Goal: Transaction & Acquisition: Purchase product/service

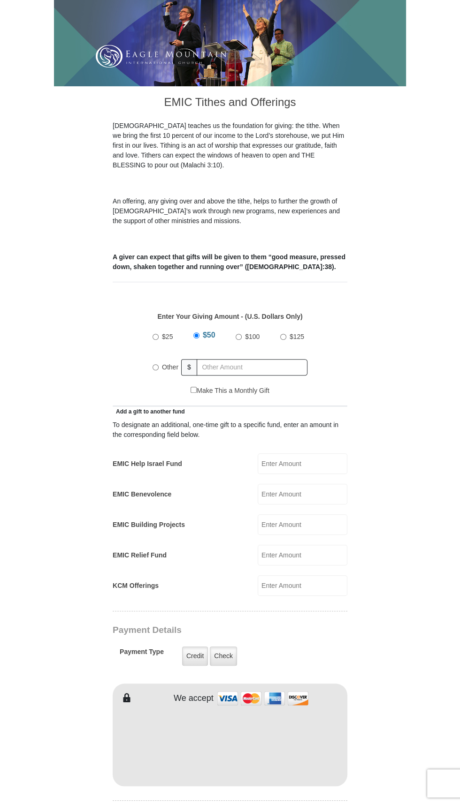
scroll to position [146, 0]
click at [169, 363] on span "Other" at bounding box center [170, 367] width 16 height 8
click at [159, 364] on input "Other" at bounding box center [155, 367] width 6 height 6
radio input "true"
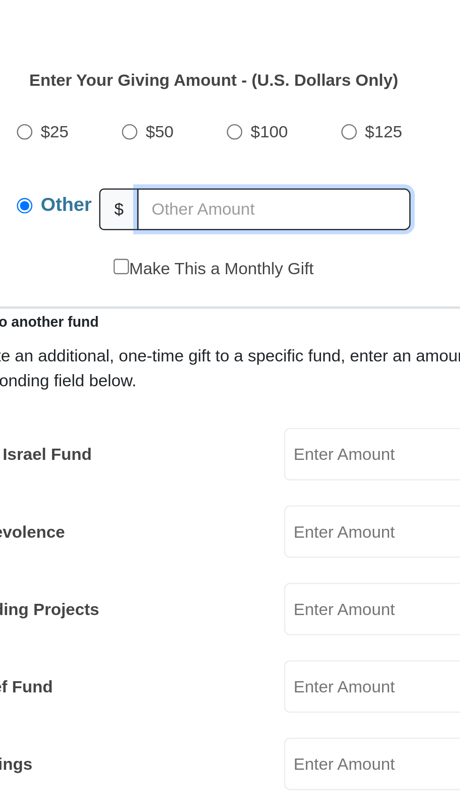
type input "281.00"
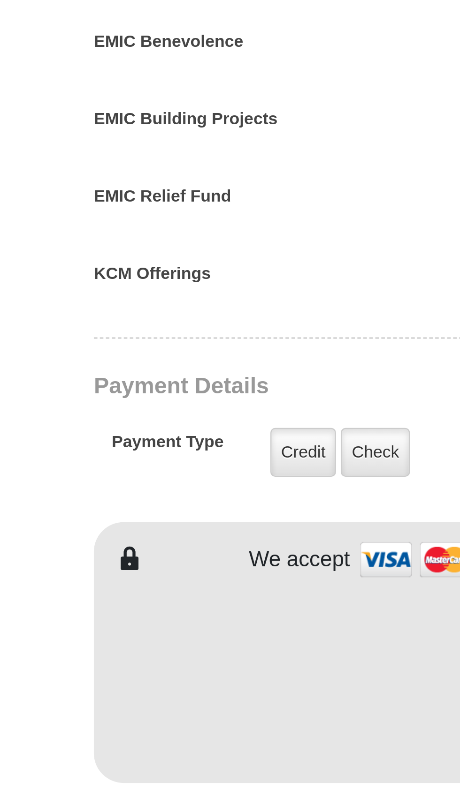
scroll to position [147, 0]
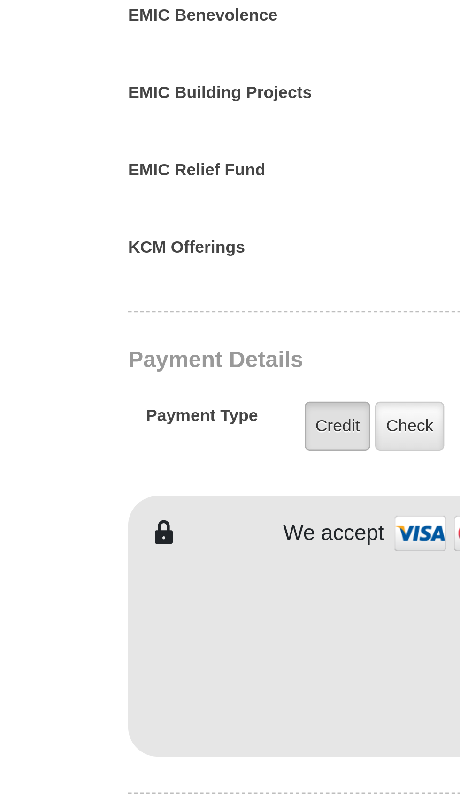
click at [183, 646] on label "Credit" at bounding box center [195, 655] width 26 height 19
click at [0, 0] on input "Credit" at bounding box center [0, 0] width 0 height 0
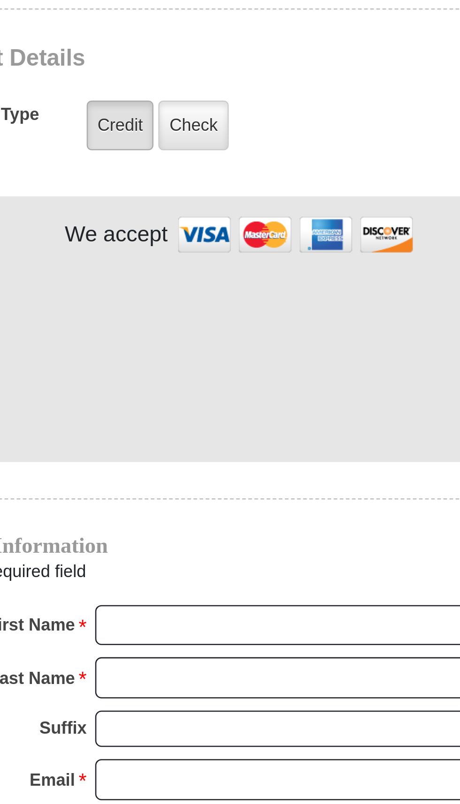
scroll to position [419, 0]
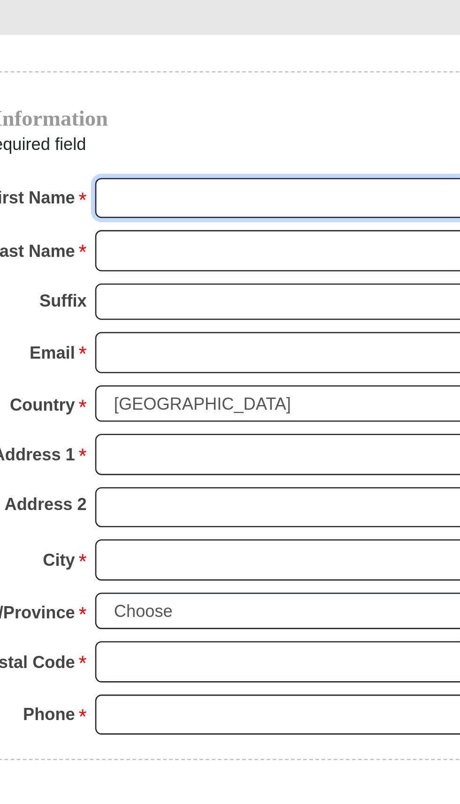
click at [254, 569] on input "First Name *" at bounding box center [266, 577] width 162 height 16
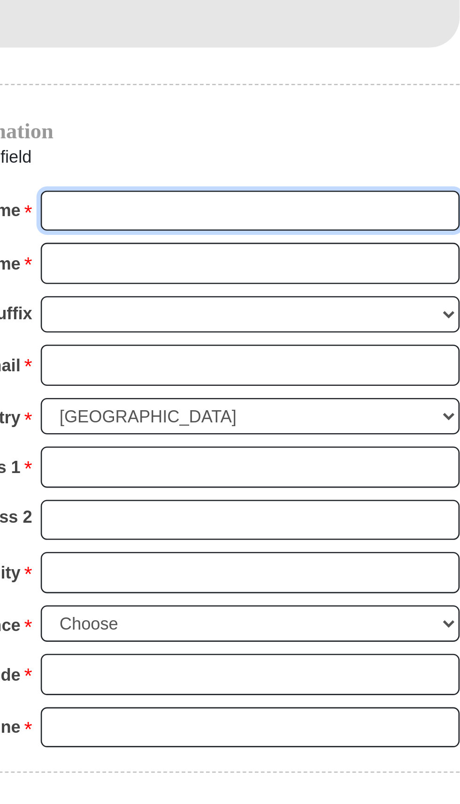
type input "[PERSON_NAME]"
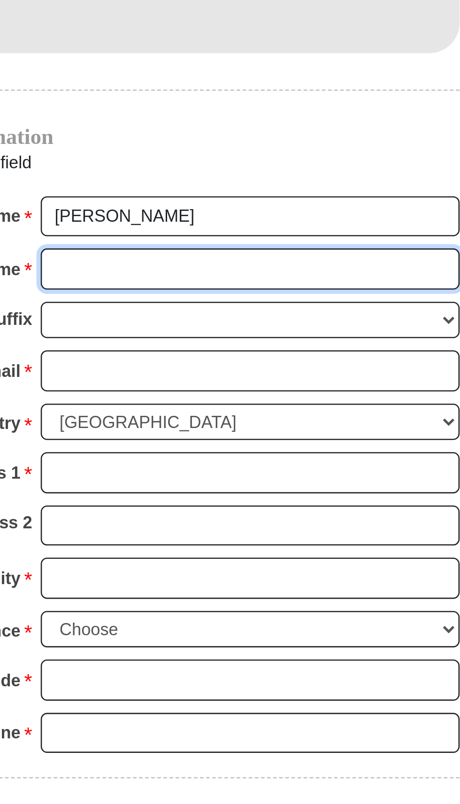
click at [250, 589] on input "Last Name *" at bounding box center [266, 597] width 162 height 16
type input "Orridge"
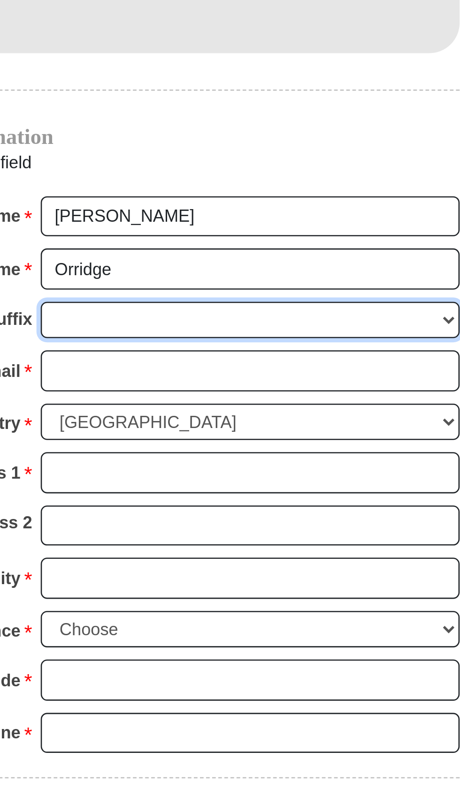
click at [248, 610] on select "[PERSON_NAME] I II III IV V VI" at bounding box center [266, 617] width 162 height 15
click at [185, 610] on select "[PERSON_NAME] I II III IV V VI" at bounding box center [266, 617] width 162 height 15
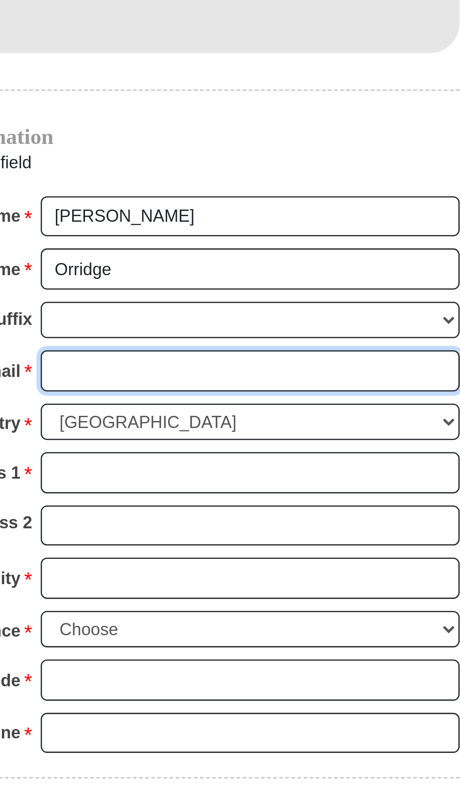
click at [253, 628] on input "Email *" at bounding box center [266, 636] width 162 height 16
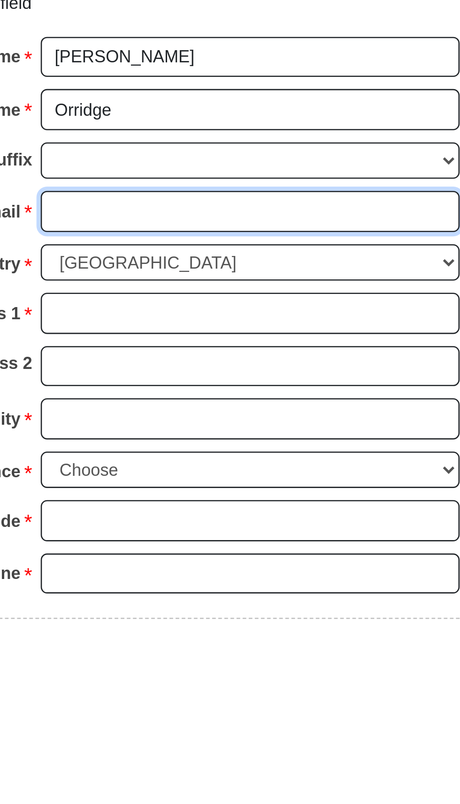
type input "[EMAIL_ADDRESS][DOMAIN_NAME]"
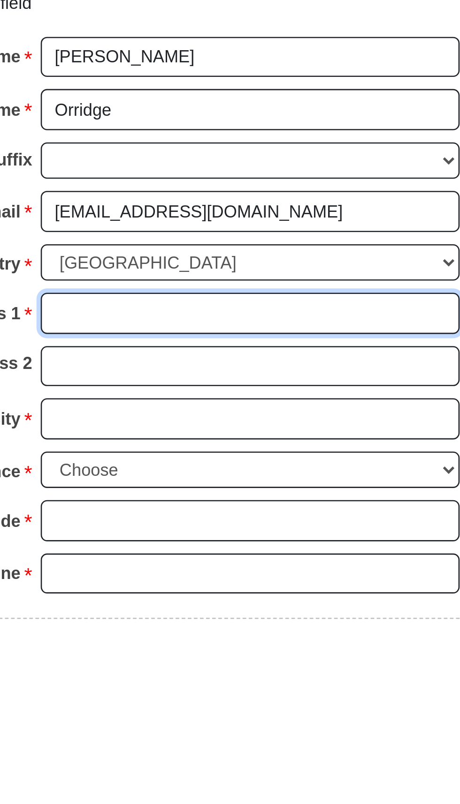
type input "[STREET_ADDRESS]"
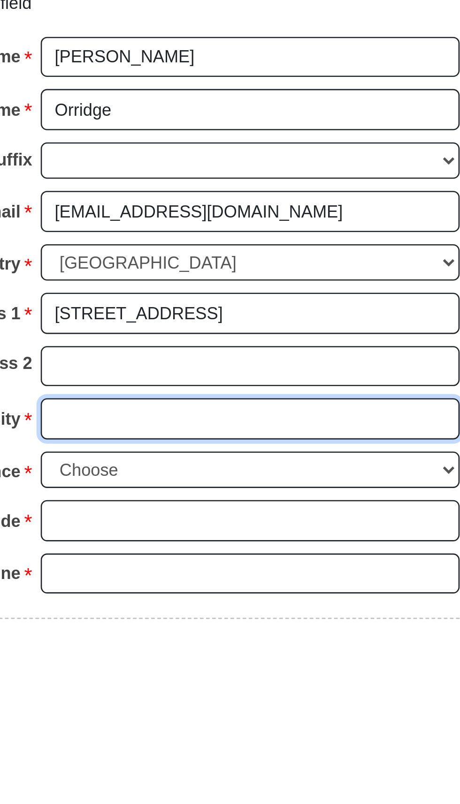
type input "Wilmington"
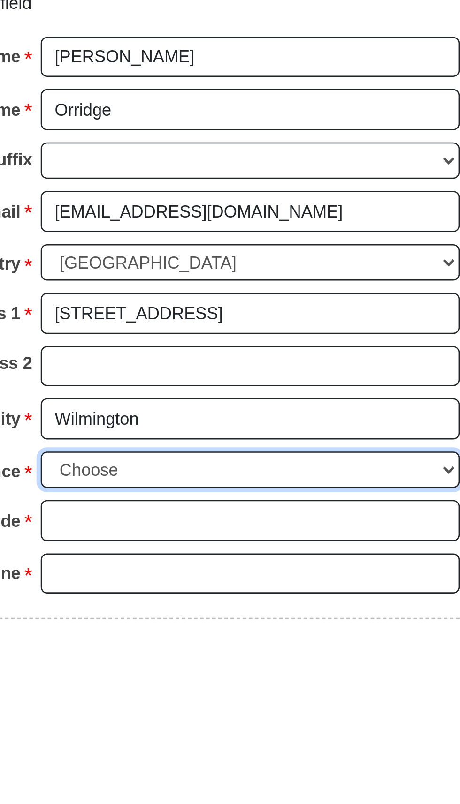
select select "DE"
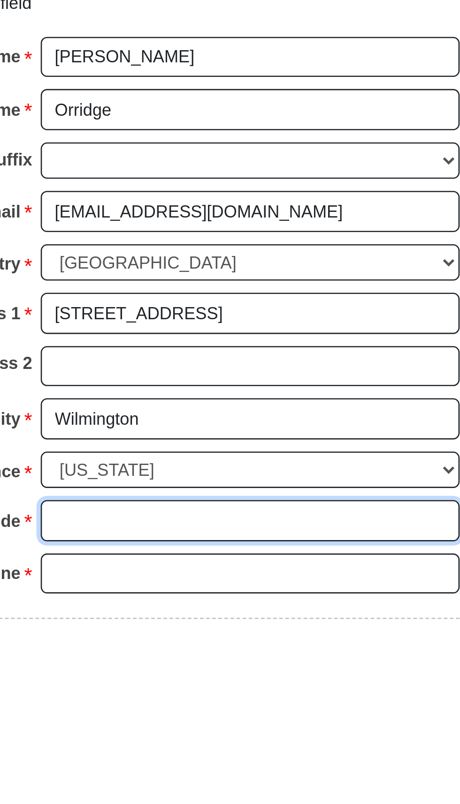
type input "19802"
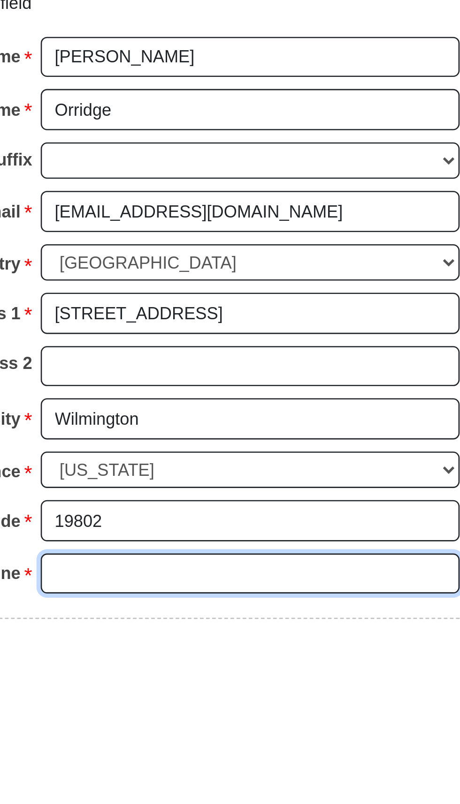
type input "7066275283"
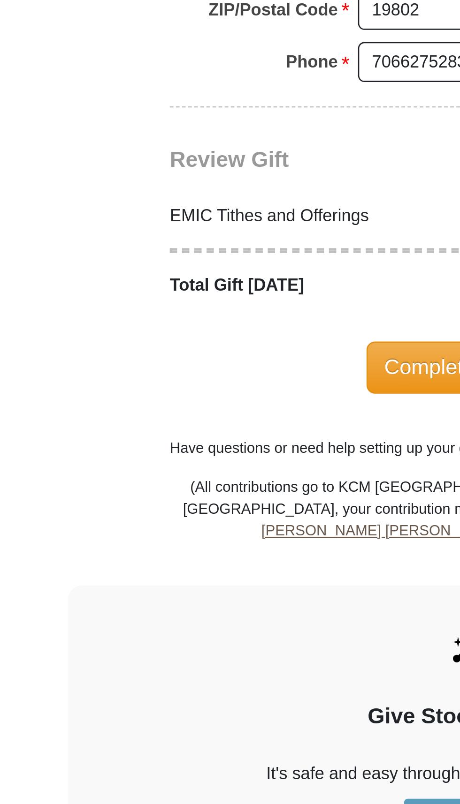
scroll to position [680, 0]
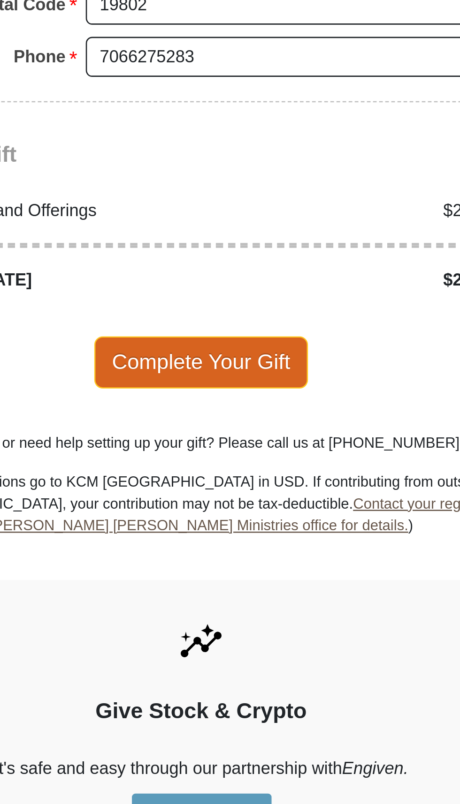
click at [242, 623] on span "Complete Your Gift" at bounding box center [230, 633] width 83 height 20
